Goal: Transaction & Acquisition: Obtain resource

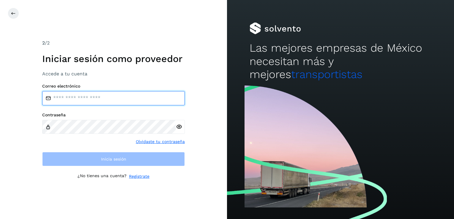
type input "**********"
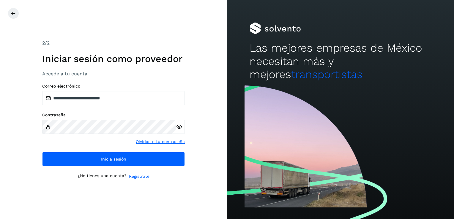
click at [372, 102] on div at bounding box center [340, 151] width 227 height 136
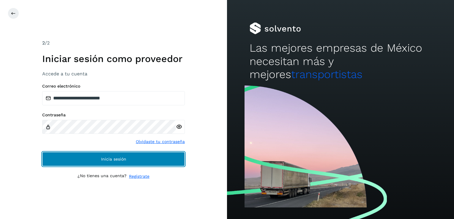
click at [128, 157] on button "Inicia sesión" at bounding box center [113, 159] width 143 height 14
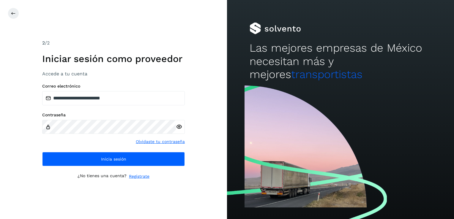
click at [96, 113] on label "Contraseña" at bounding box center [113, 115] width 143 height 5
click at [181, 126] on icon at bounding box center [179, 127] width 6 height 6
click at [180, 126] on icon at bounding box center [179, 127] width 6 height 6
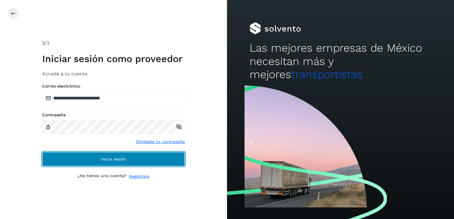
click at [97, 162] on button "Inicia sesión" at bounding box center [113, 159] width 143 height 14
click at [74, 157] on button "Inicia sesión" at bounding box center [113, 159] width 143 height 14
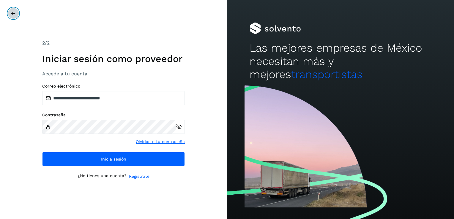
click at [10, 14] on button at bounding box center [13, 13] width 11 height 11
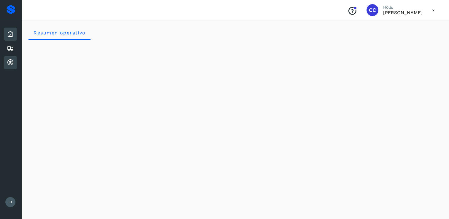
click at [11, 61] on icon at bounding box center [10, 62] width 7 height 7
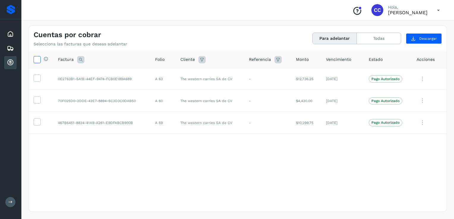
click at [40, 58] on label at bounding box center [37, 59] width 7 height 7
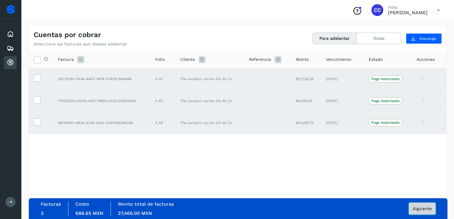
click at [424, 208] on span "Siguiente" at bounding box center [421, 209] width 19 height 4
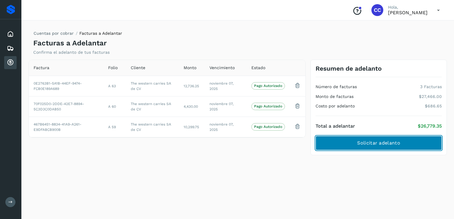
click at [375, 141] on span "Solicitar adelanto" at bounding box center [378, 143] width 43 height 7
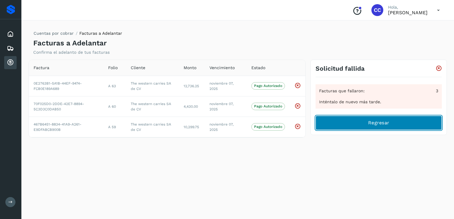
click at [361, 124] on button "Regresar" at bounding box center [378, 123] width 126 height 14
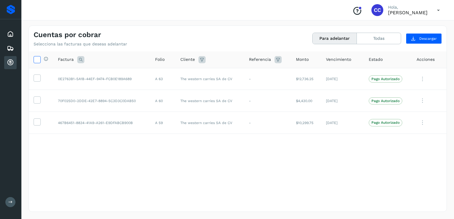
click at [38, 60] on icon at bounding box center [37, 59] width 6 height 6
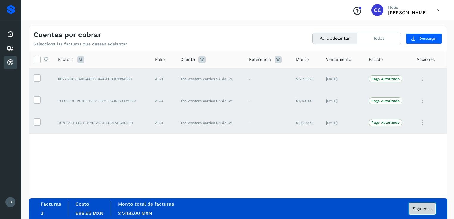
click at [416, 207] on span "Siguiente" at bounding box center [421, 209] width 19 height 4
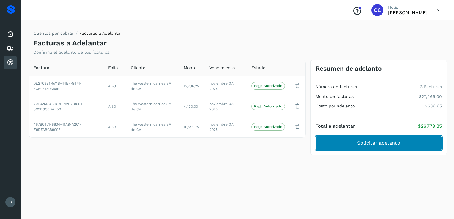
click at [382, 143] on span "Solicitar adelanto" at bounding box center [378, 143] width 43 height 7
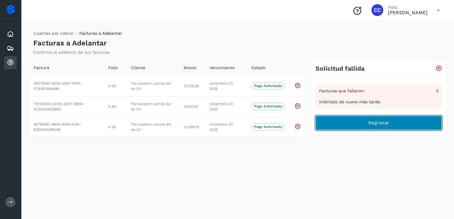
click at [373, 123] on span "Regresar" at bounding box center [378, 123] width 21 height 7
